Goal: Information Seeking & Learning: Find contact information

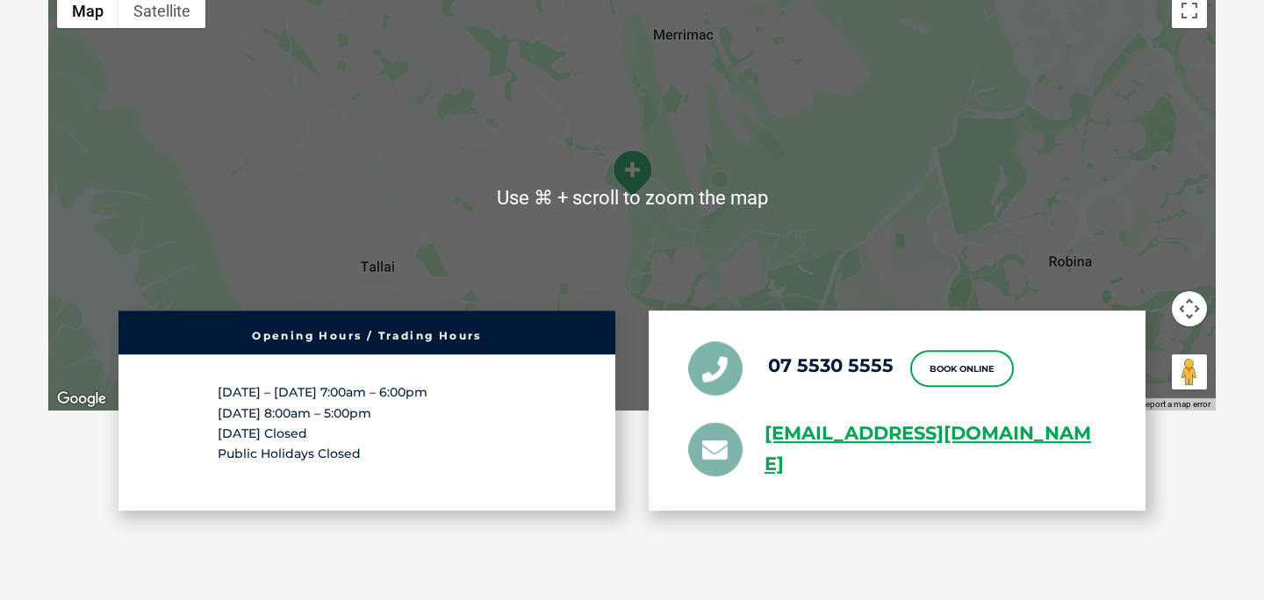
scroll to position [3139, 0]
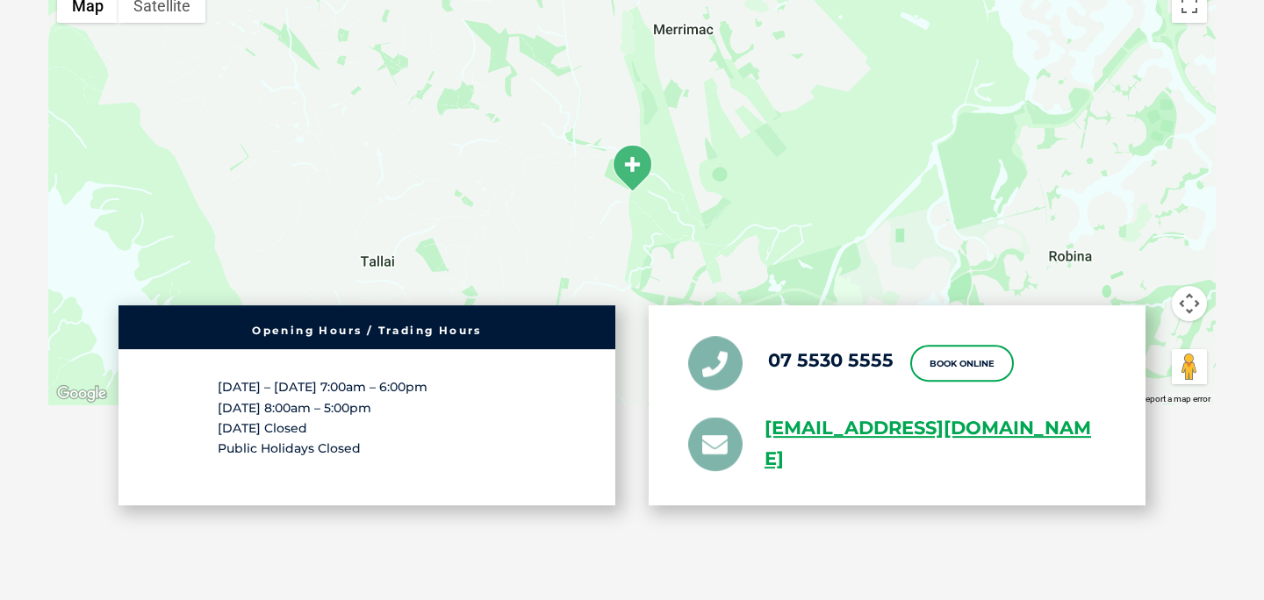
drag, startPoint x: 759, startPoint y: 394, endPoint x: 911, endPoint y: 496, distance: 182.8
click at [911, 496] on div "07 5530 5555 Book Online [EMAIL_ADDRESS][DOMAIN_NAME]" at bounding box center [896, 405] width 497 height 200
copy link "[EMAIL_ADDRESS][DOMAIN_NAME]"
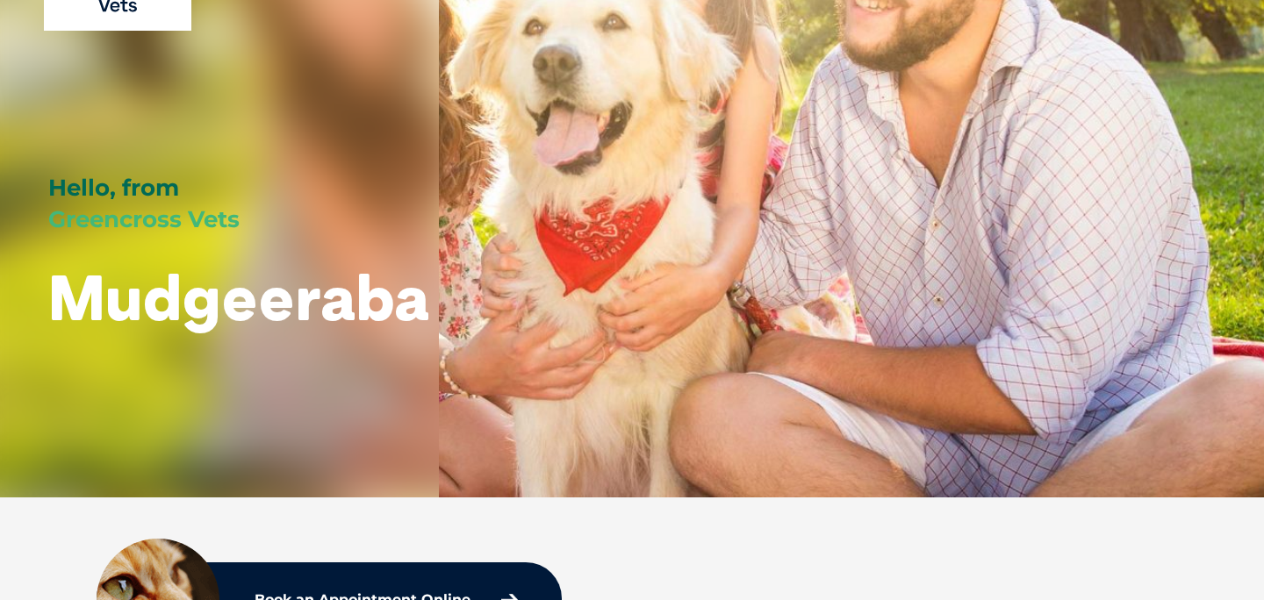
scroll to position [0, 0]
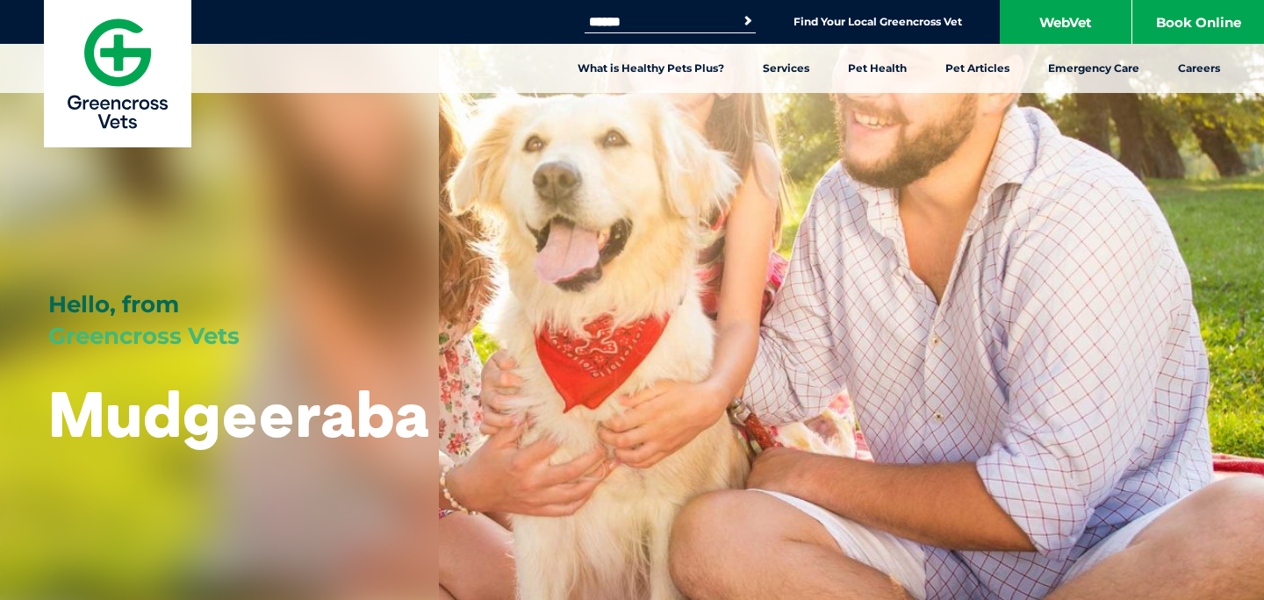
drag, startPoint x: 40, startPoint y: 328, endPoint x: 392, endPoint y: 451, distance: 372.7
click at [392, 451] on div "Hello, from Greencross Vets Mudgeeraba" at bounding box center [219, 307] width 439 height 614
drag, startPoint x: 487, startPoint y: 417, endPoint x: 70, endPoint y: 300, distance: 432.8
click at [70, 300] on div "Hello, from Greencross Vets Mudgeeraba" at bounding box center [632, 307] width 1264 height 614
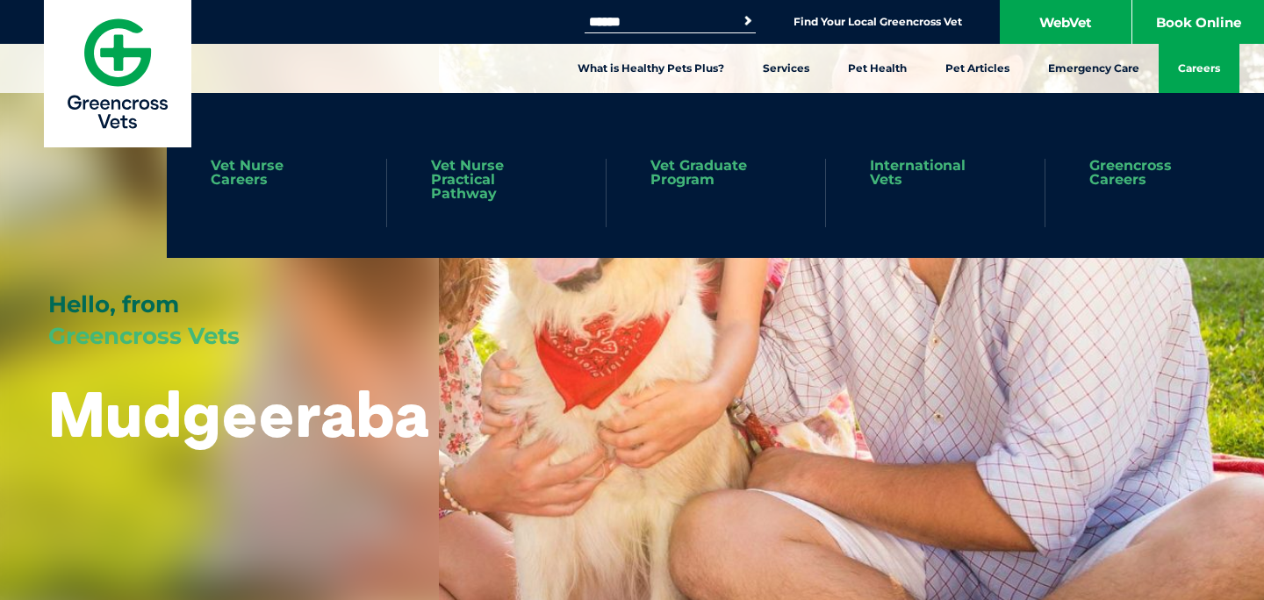
click at [1179, 65] on link "Careers" at bounding box center [1198, 68] width 81 height 49
